Goal: Communication & Community: Ask a question

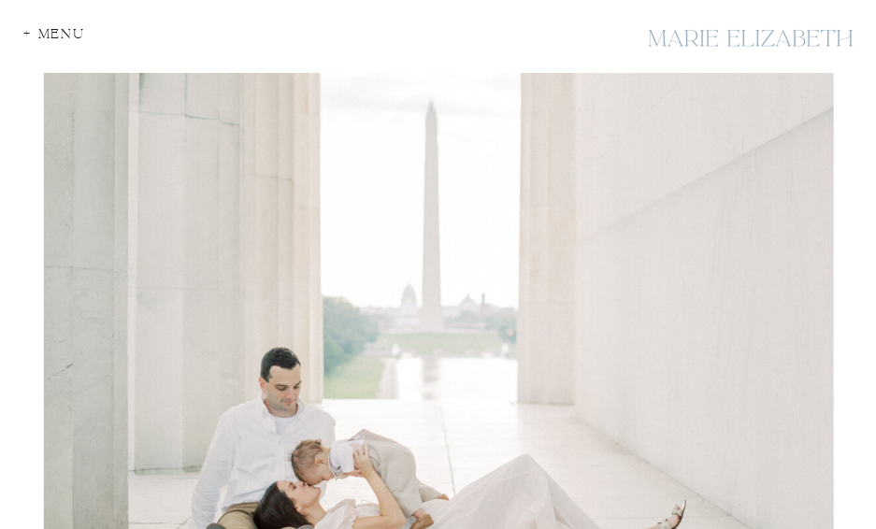
scroll to position [93, 0]
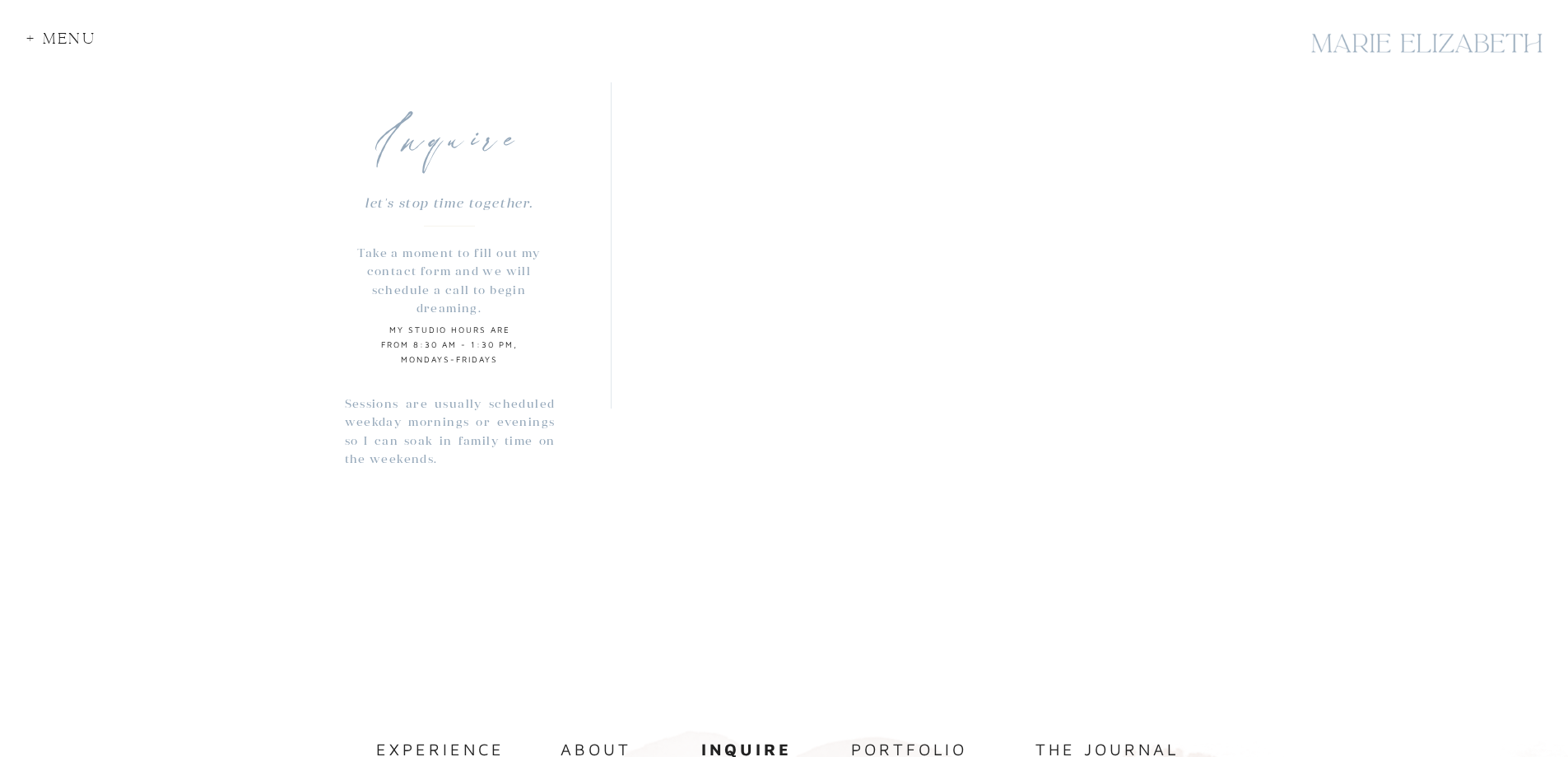
scroll to position [1296, 0]
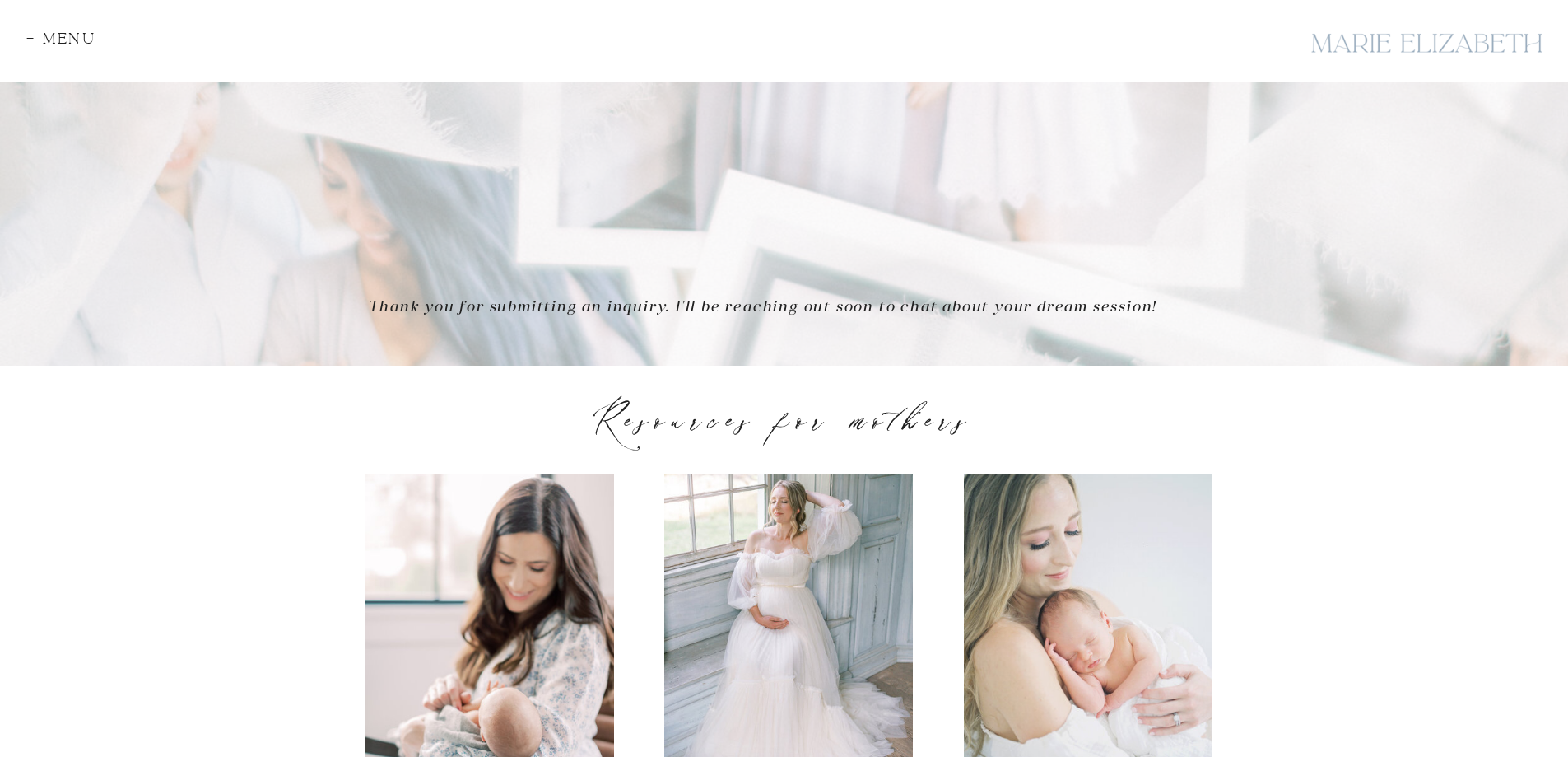
scroll to position [576, 0]
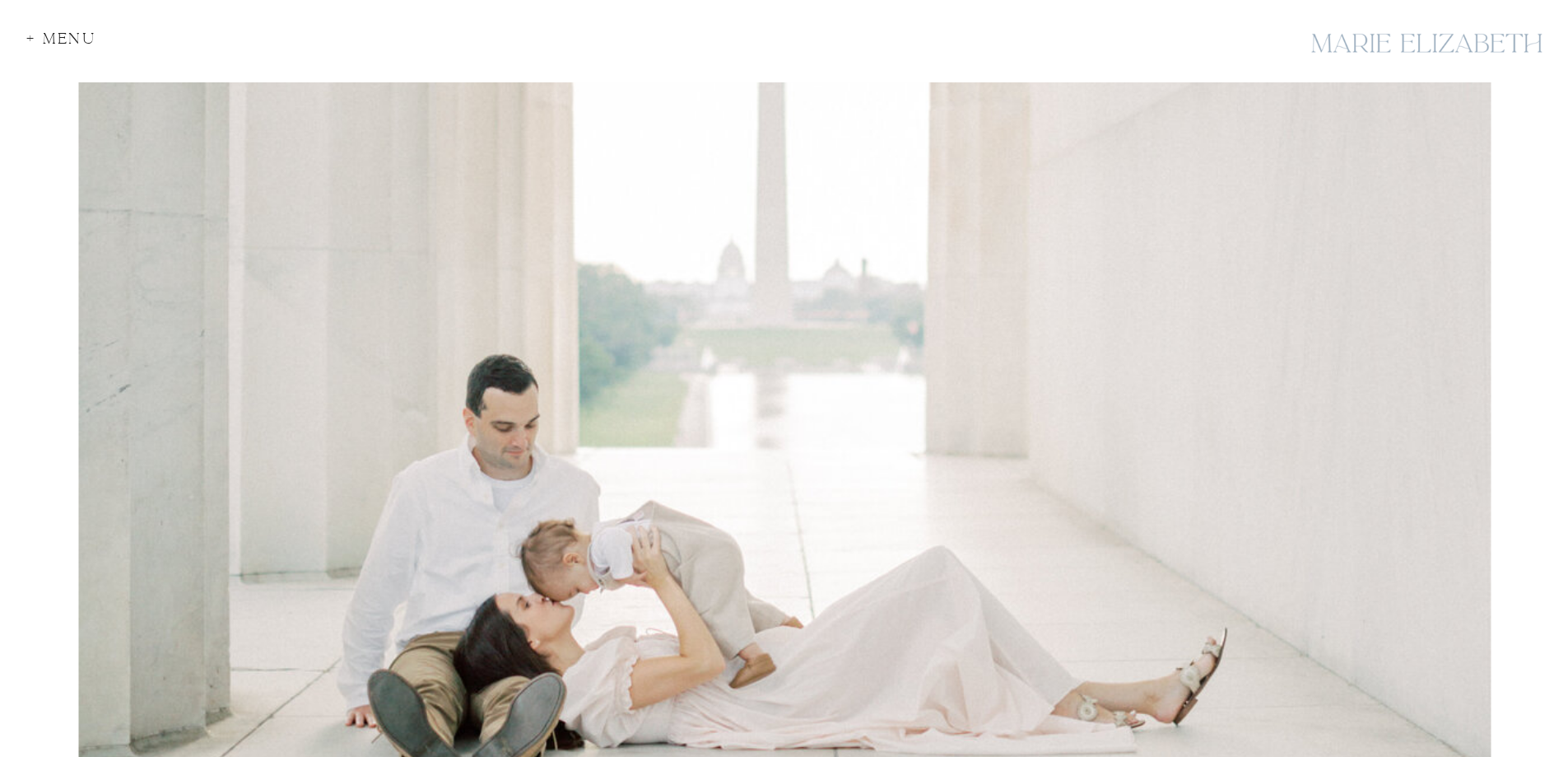
click at [56, 39] on div "+ Menu" at bounding box center [66, 42] width 80 height 22
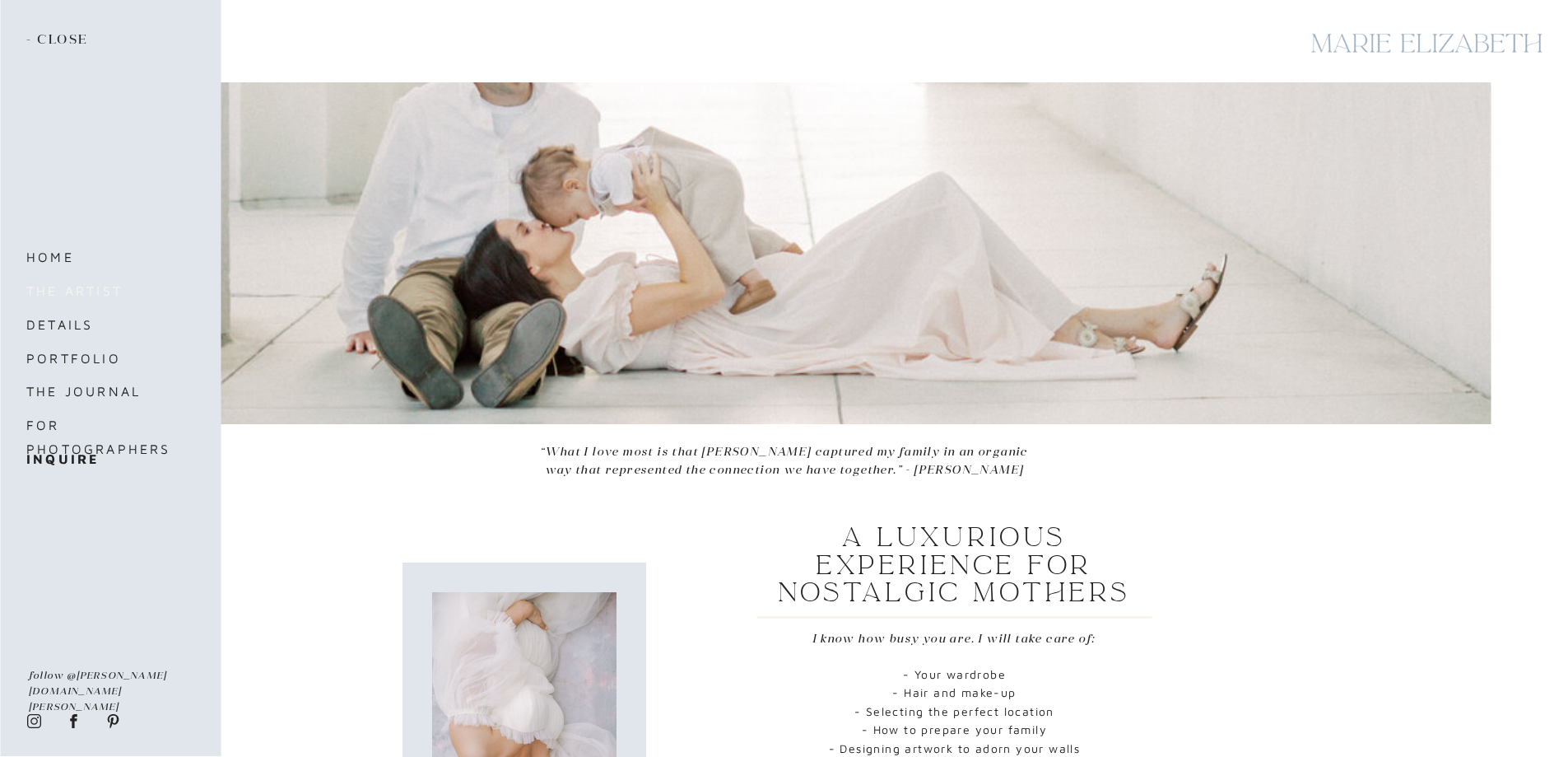
scroll to position [494, 0]
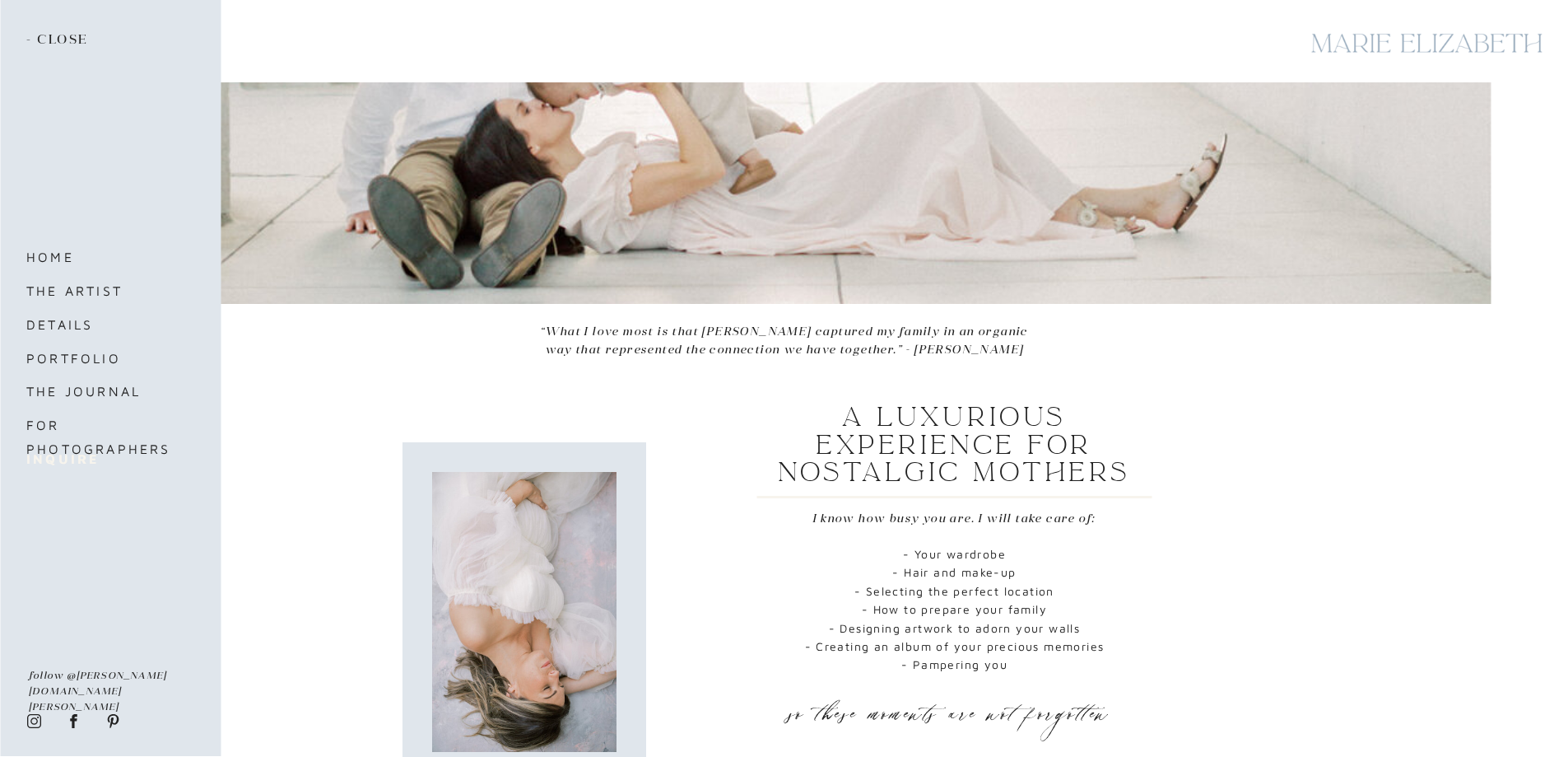
click at [49, 458] on b "inquire" at bounding box center [63, 458] width 72 height 15
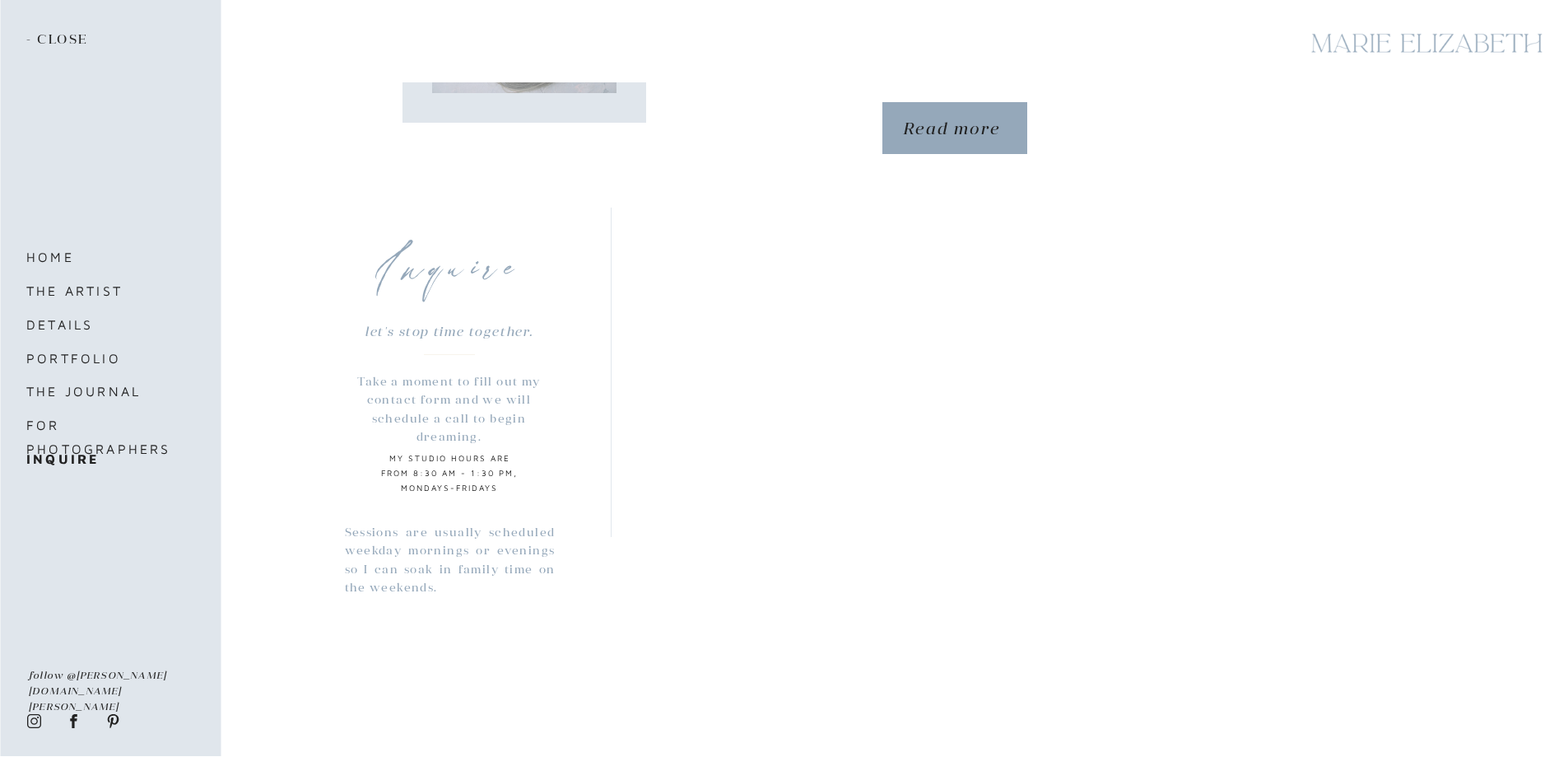
scroll to position [1543, 0]
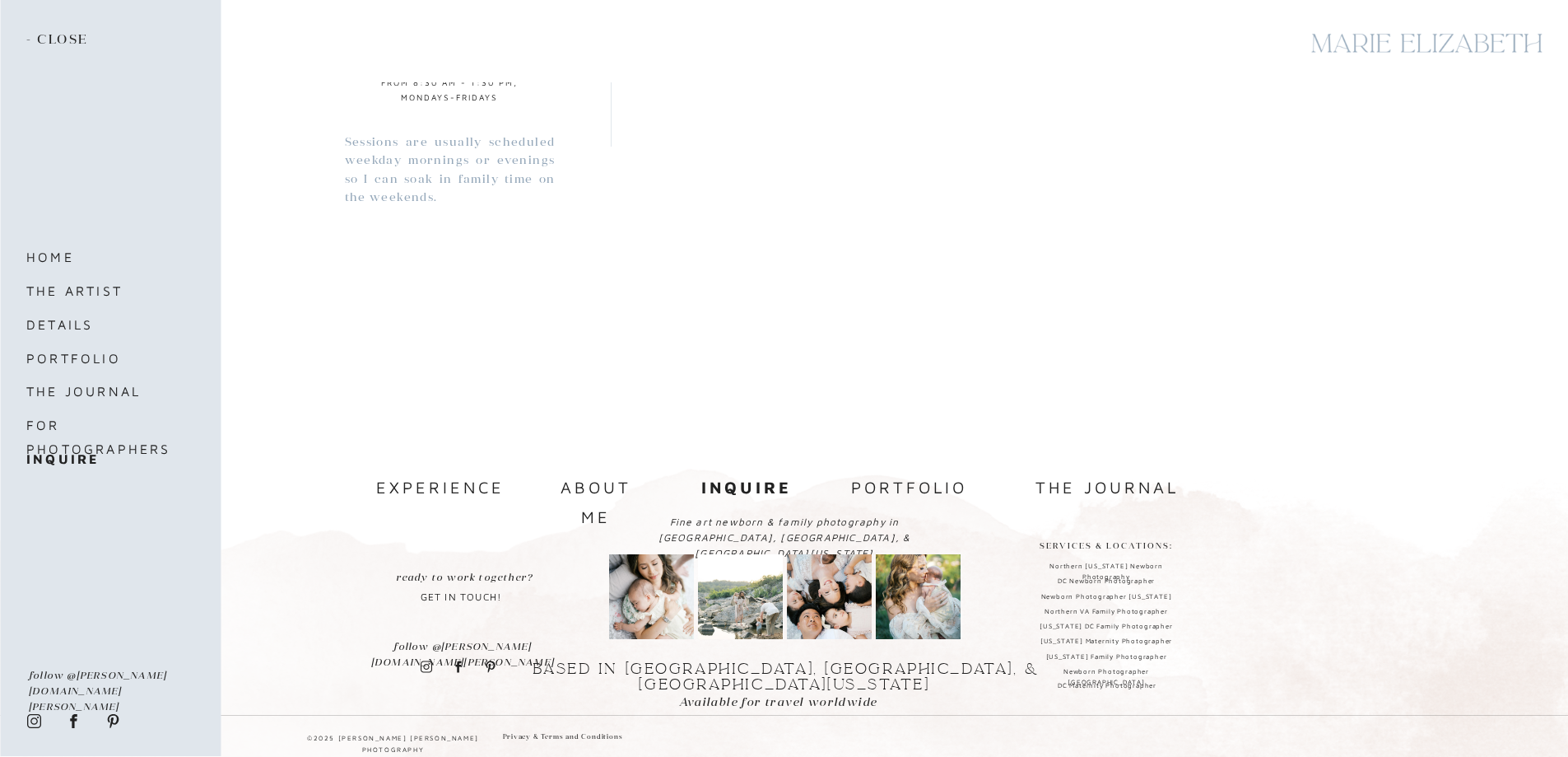
click at [754, 486] on b "inquire" at bounding box center [746, 486] width 91 height 19
click at [51, 250] on nav "home" at bounding box center [95, 256] width 138 height 23
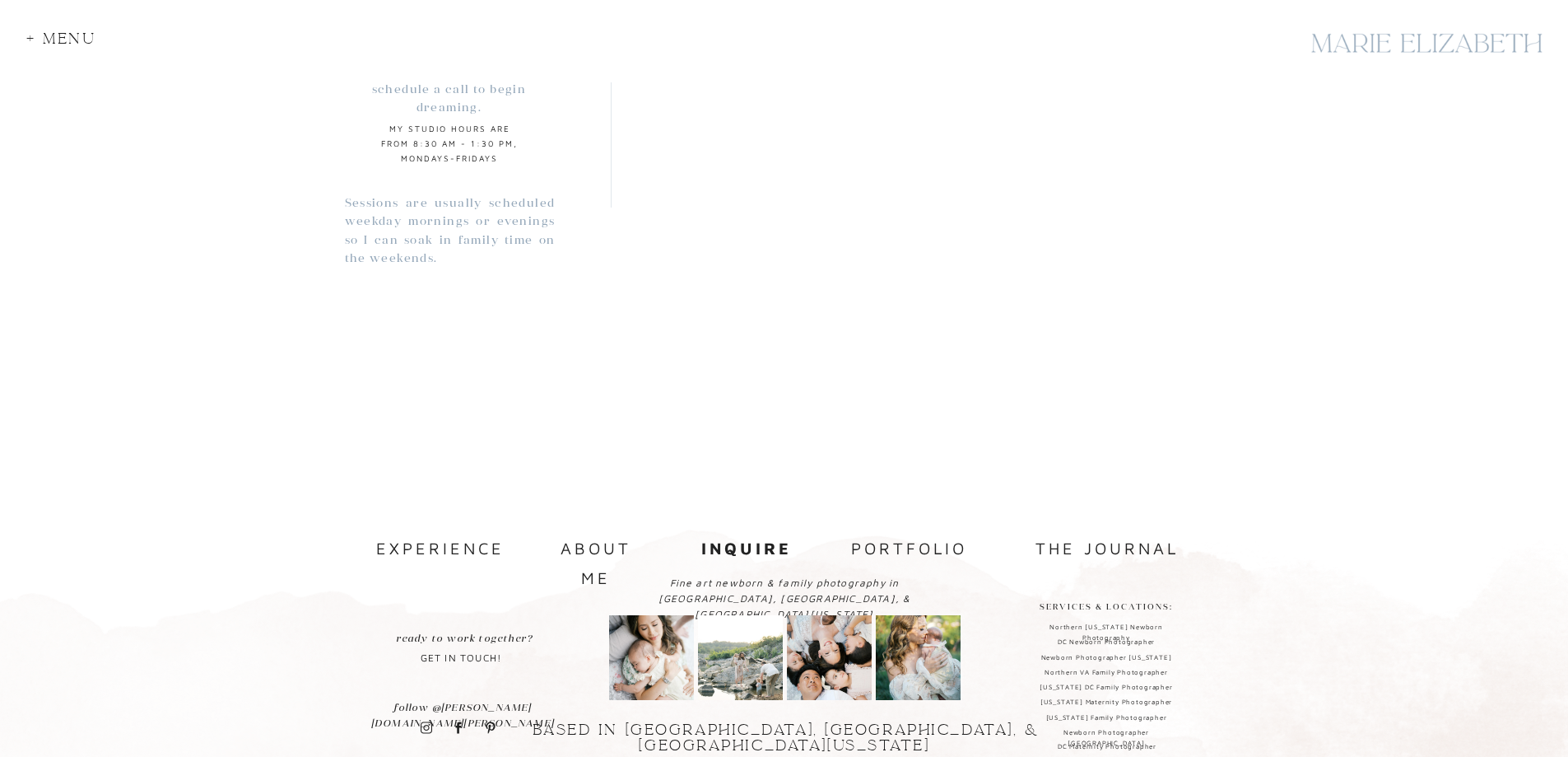
scroll to position [1543, 0]
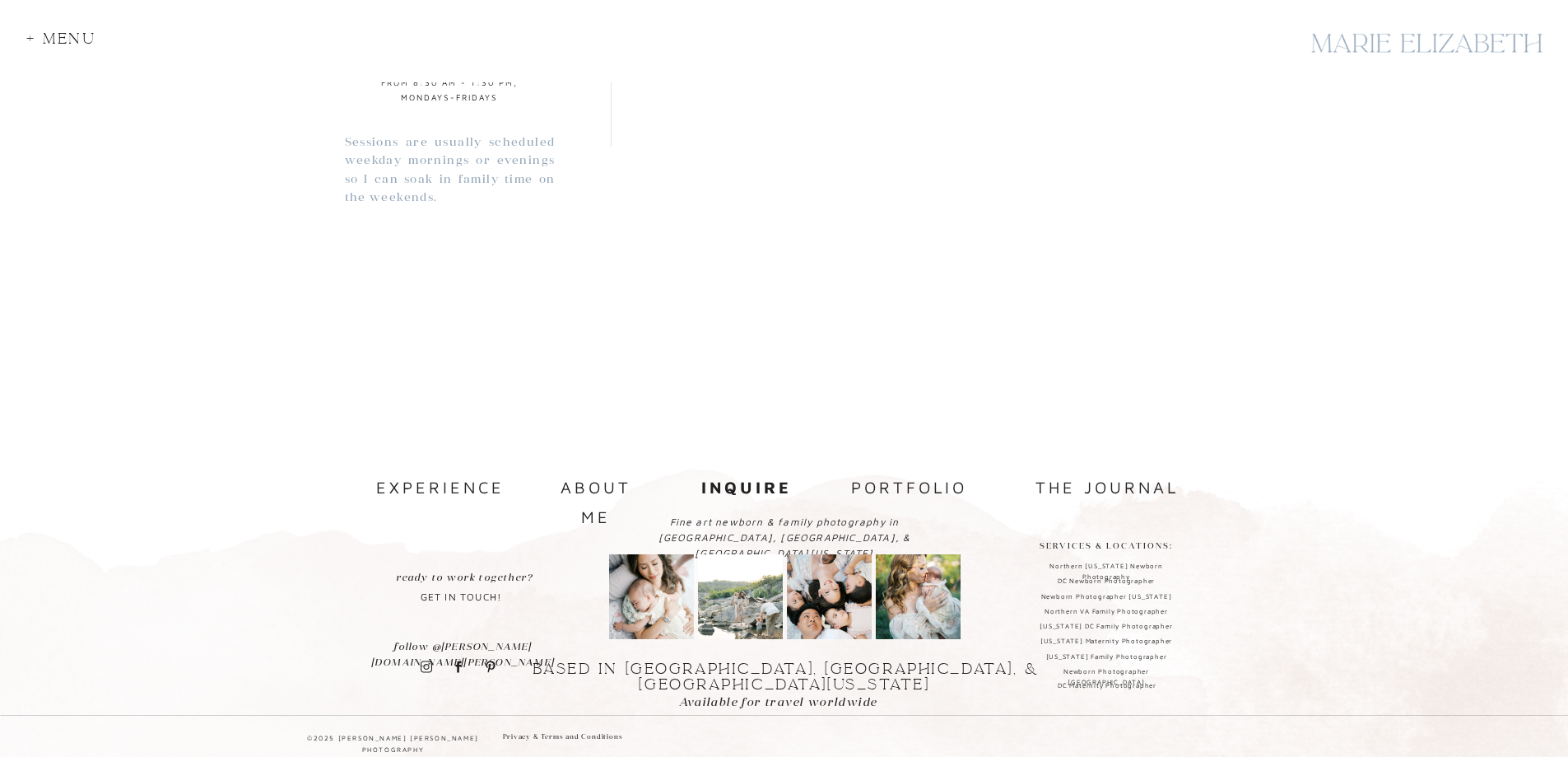
click at [486, 488] on nav "experience" at bounding box center [438, 487] width 123 height 30
click at [889, 493] on nav "portfolio" at bounding box center [909, 488] width 123 height 32
click at [1079, 479] on nav "the journal" at bounding box center [1107, 486] width 173 height 28
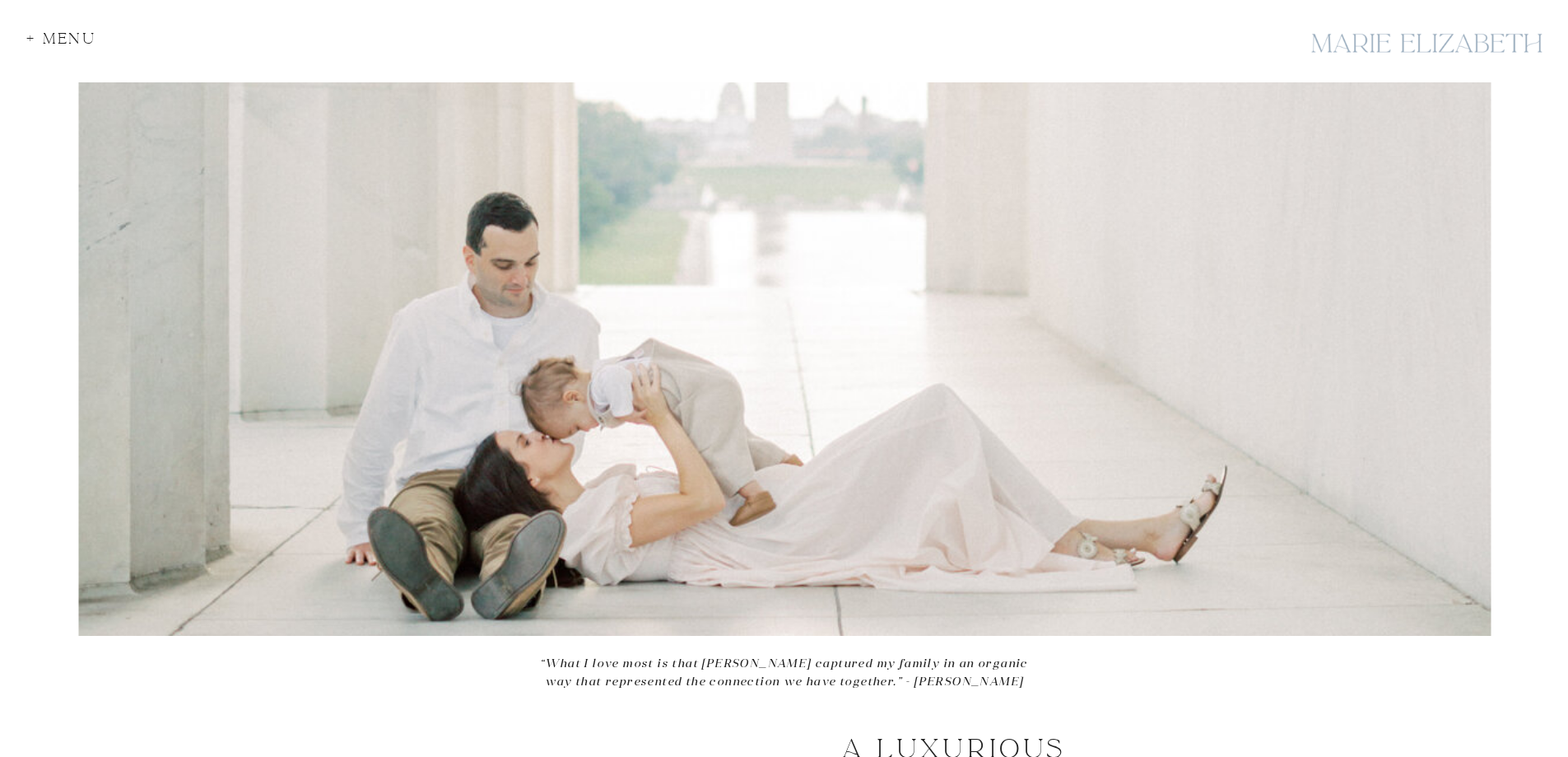
scroll to position [0, 0]
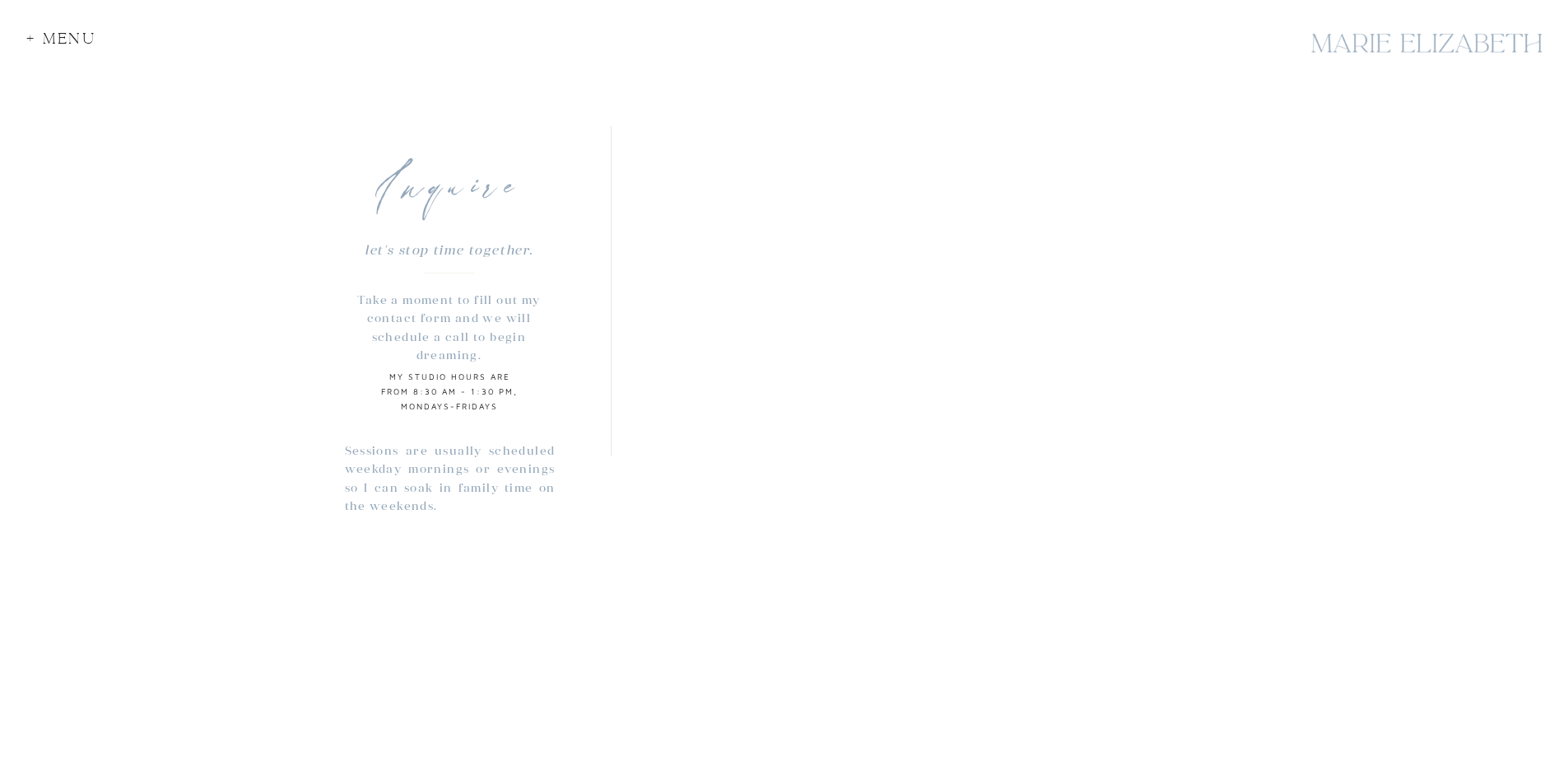
scroll to position [1236, 0]
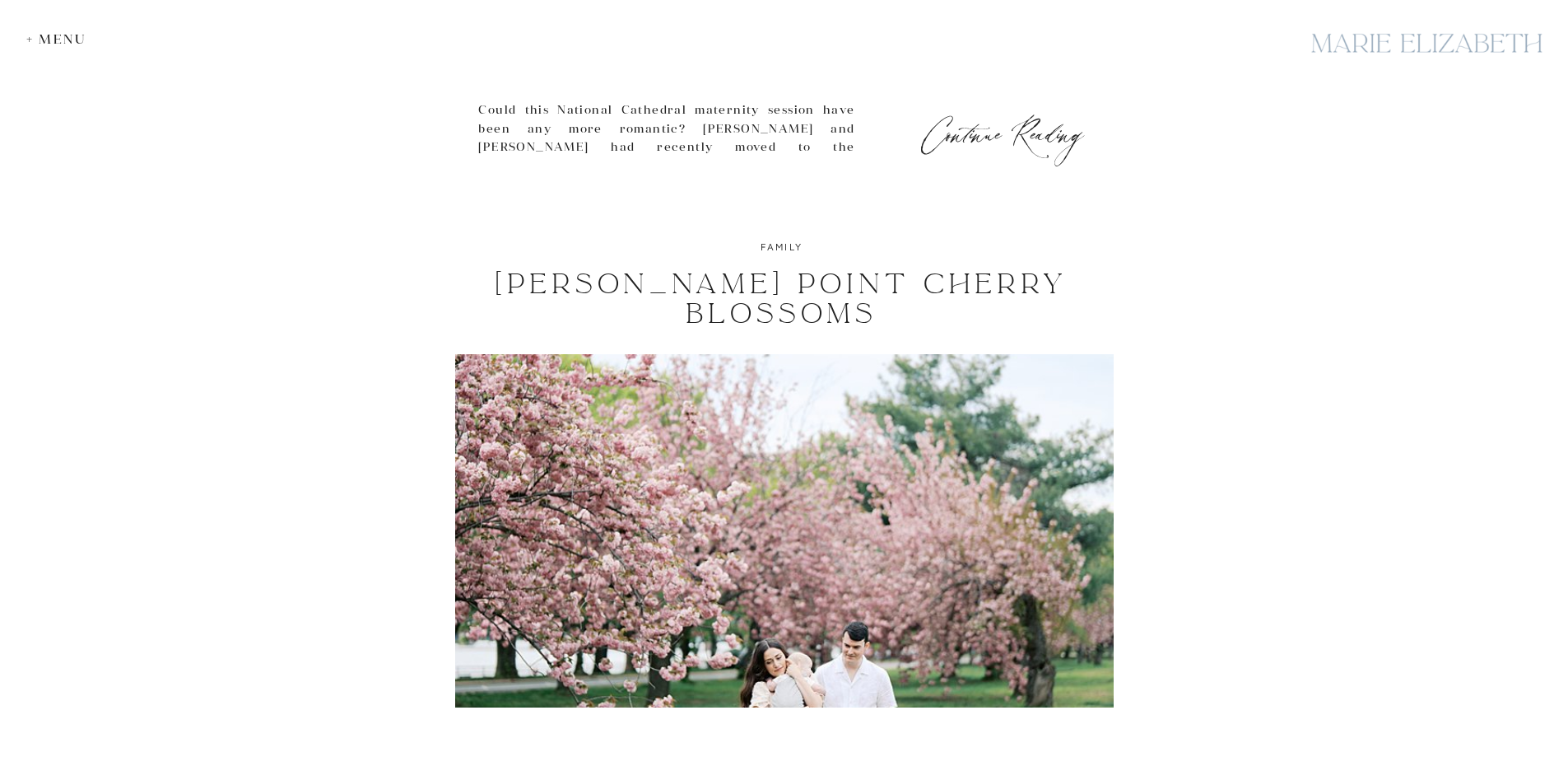
scroll to position [1729, 0]
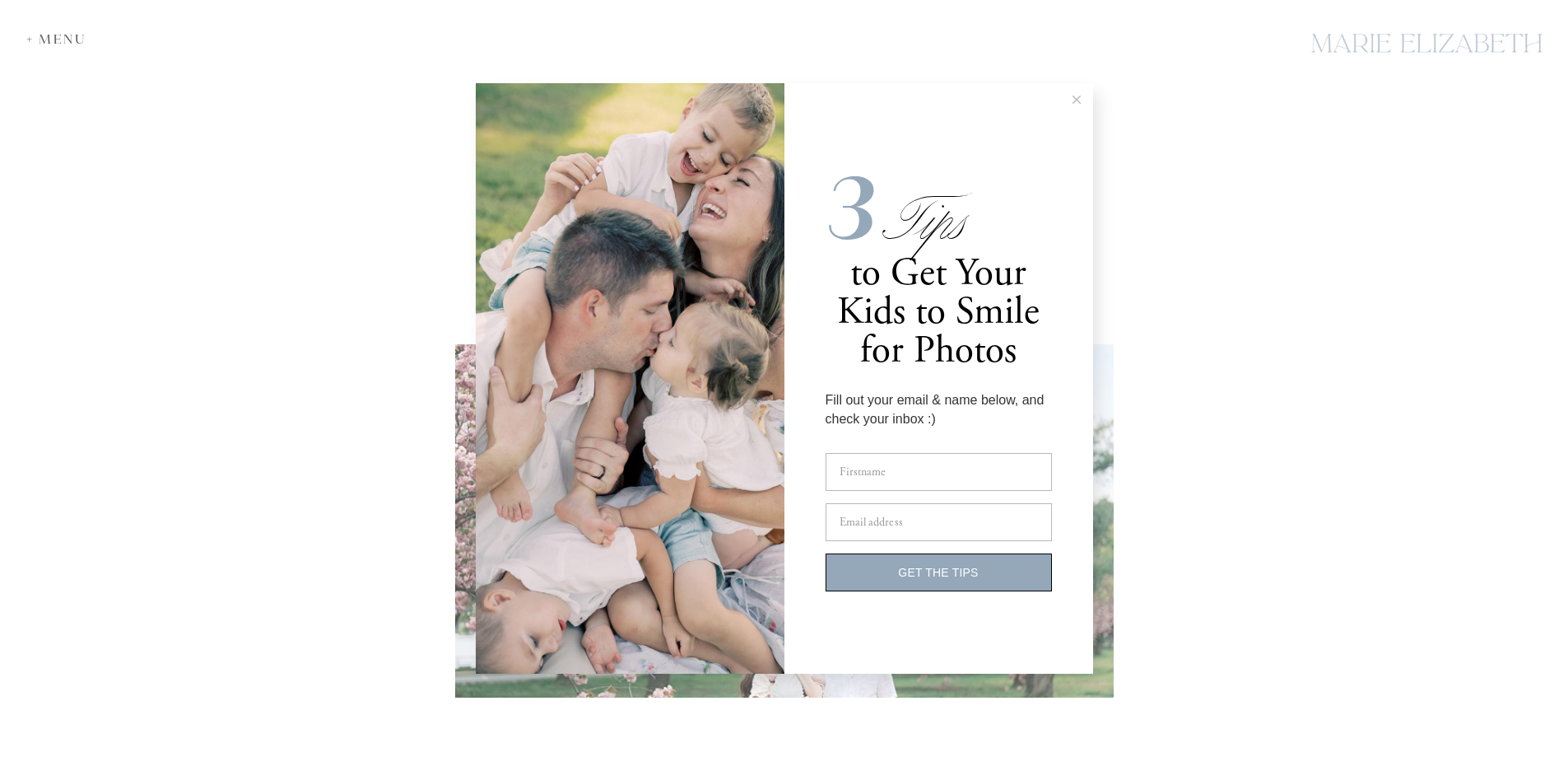
drag, startPoint x: 1073, startPoint y: 101, endPoint x: 1061, endPoint y: 100, distance: 12.0
click at [1074, 101] on icon at bounding box center [1076, 99] width 8 height 8
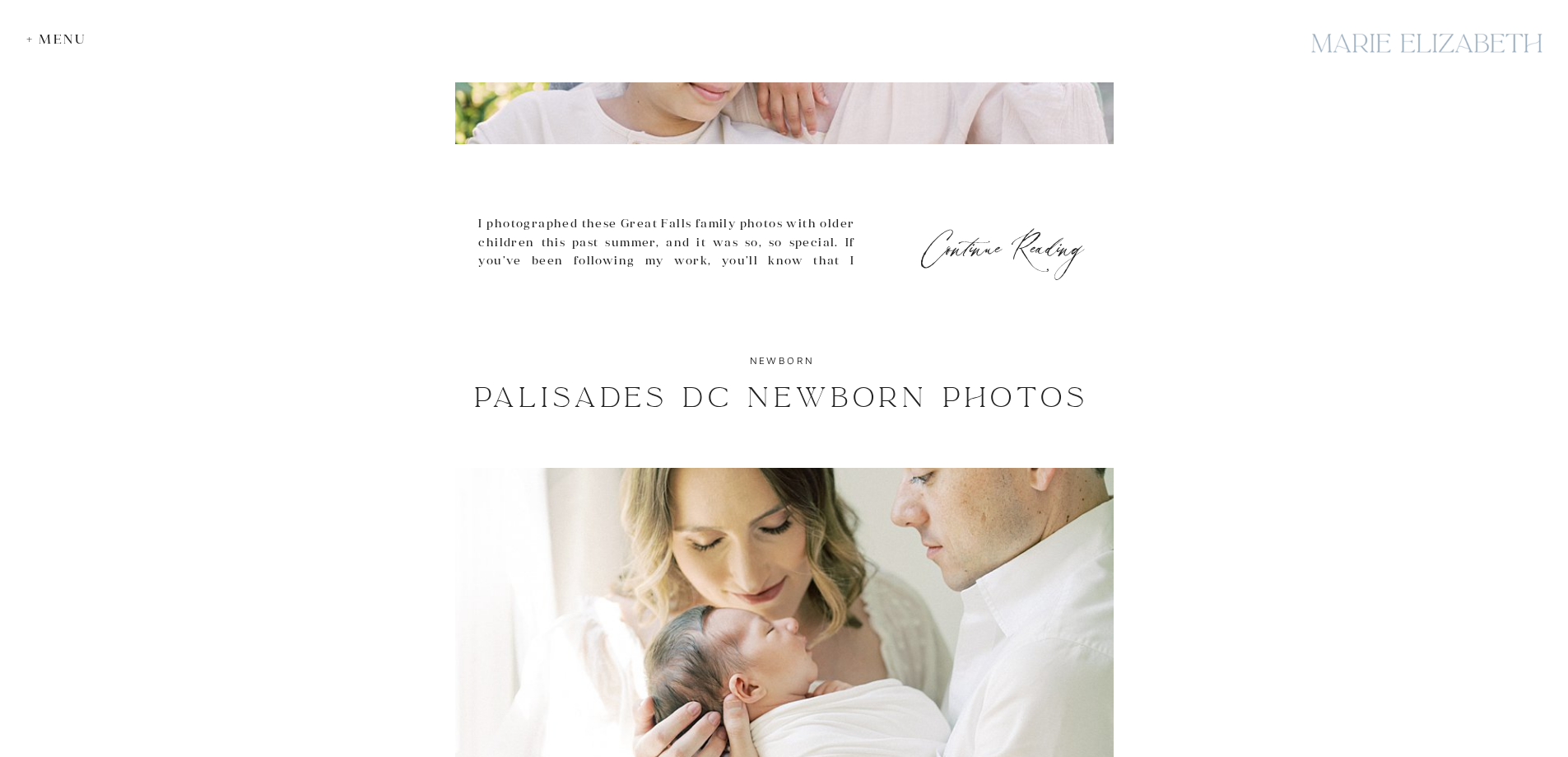
scroll to position [7122, 0]
